Goal: Task Accomplishment & Management: Manage account settings

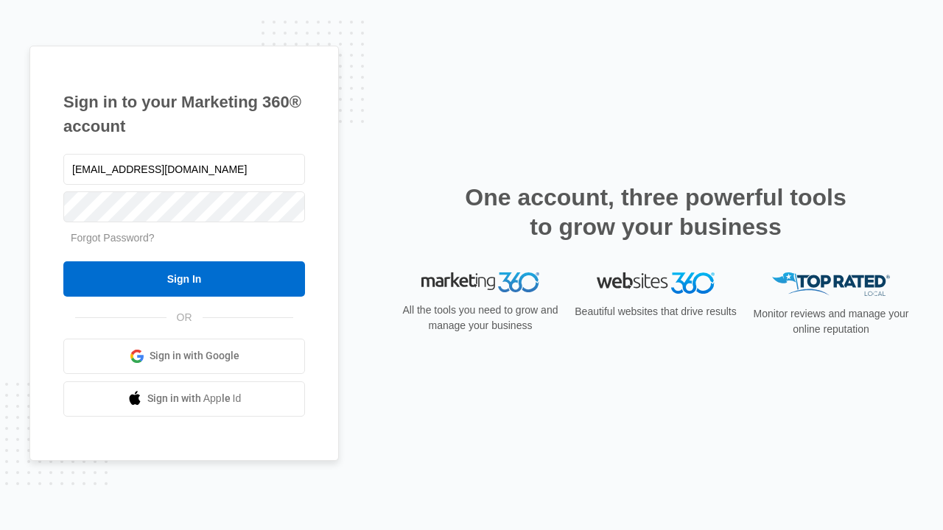
type input "[EMAIL_ADDRESS][DOMAIN_NAME]"
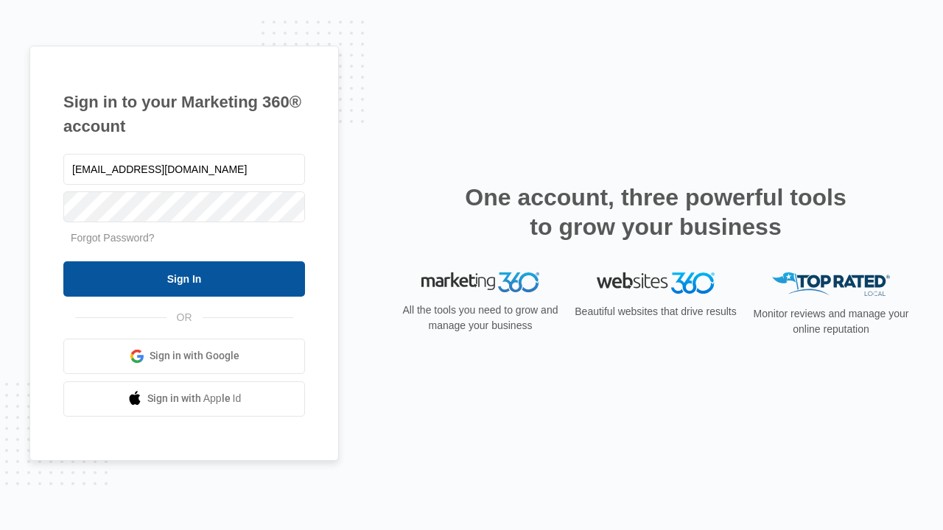
click at [184, 278] on input "Sign In" at bounding box center [184, 279] width 242 height 35
